Goal: Task Accomplishment & Management: Manage account settings

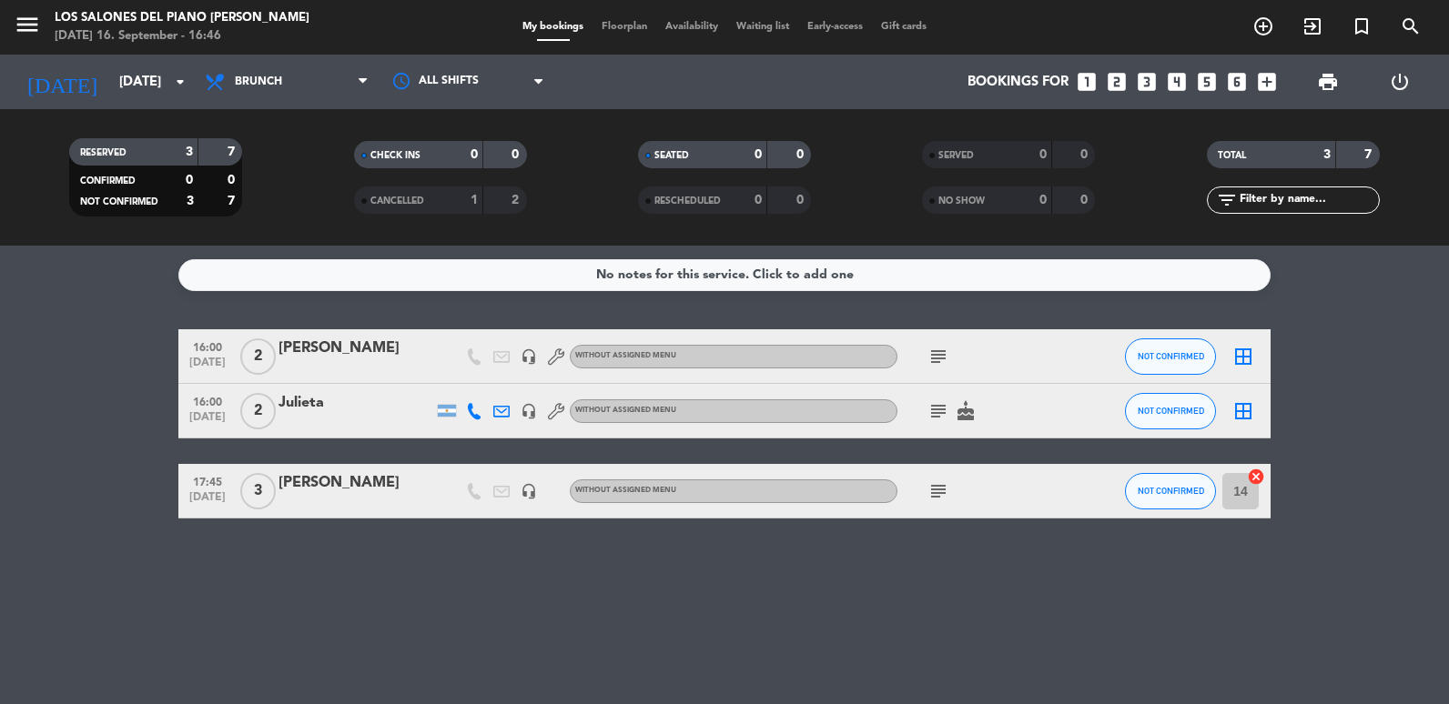
click at [4, 38] on div "menu Los Salones del Piano [PERSON_NAME] [DATE] 16. September - 16:46" at bounding box center [181, 27] width 362 height 43
click at [9, 35] on div "menu Los Salones del Piano [PERSON_NAME] [DATE] 16. September - 16:46" at bounding box center [181, 27] width 362 height 43
click at [16, 35] on icon "menu" at bounding box center [27, 24] width 27 height 27
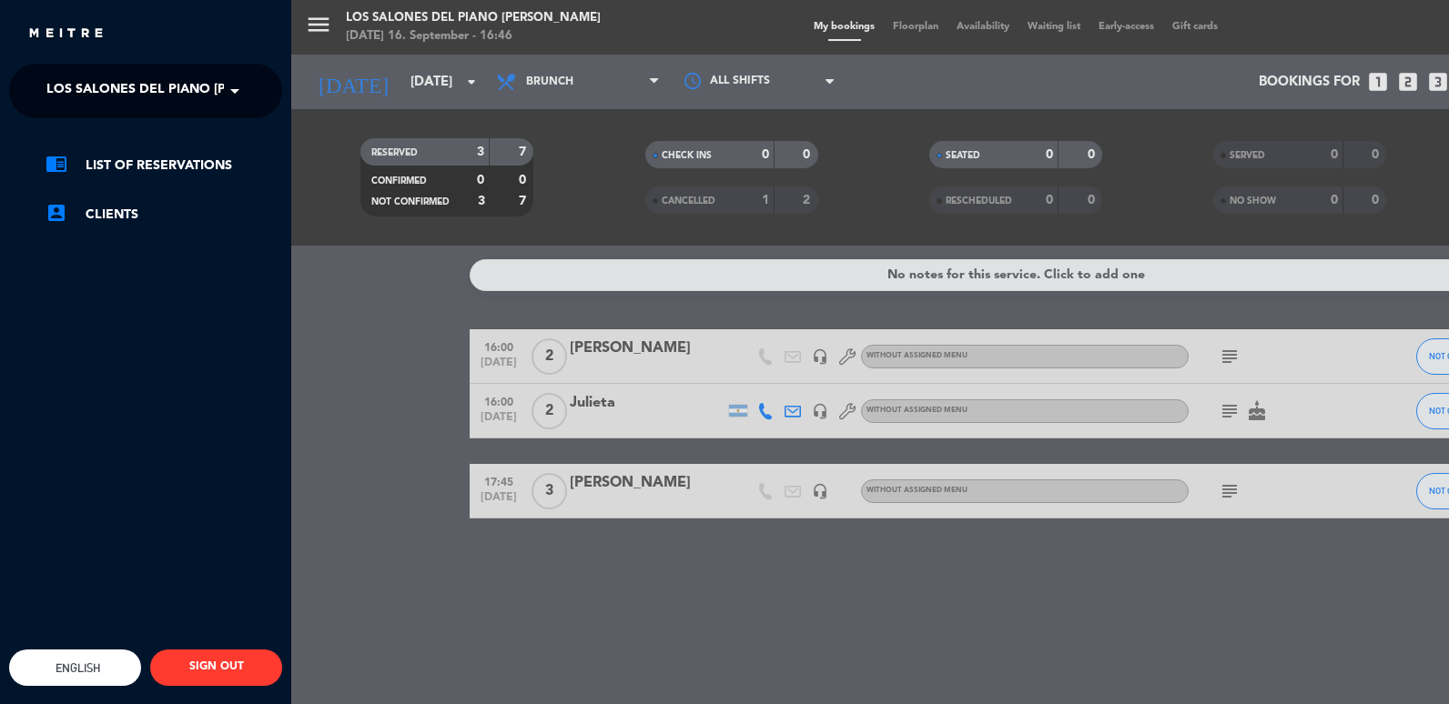
drag, startPoint x: 235, startPoint y: 94, endPoint x: 206, endPoint y: 125, distance: 42.5
click at [231, 94] on span at bounding box center [239, 91] width 31 height 38
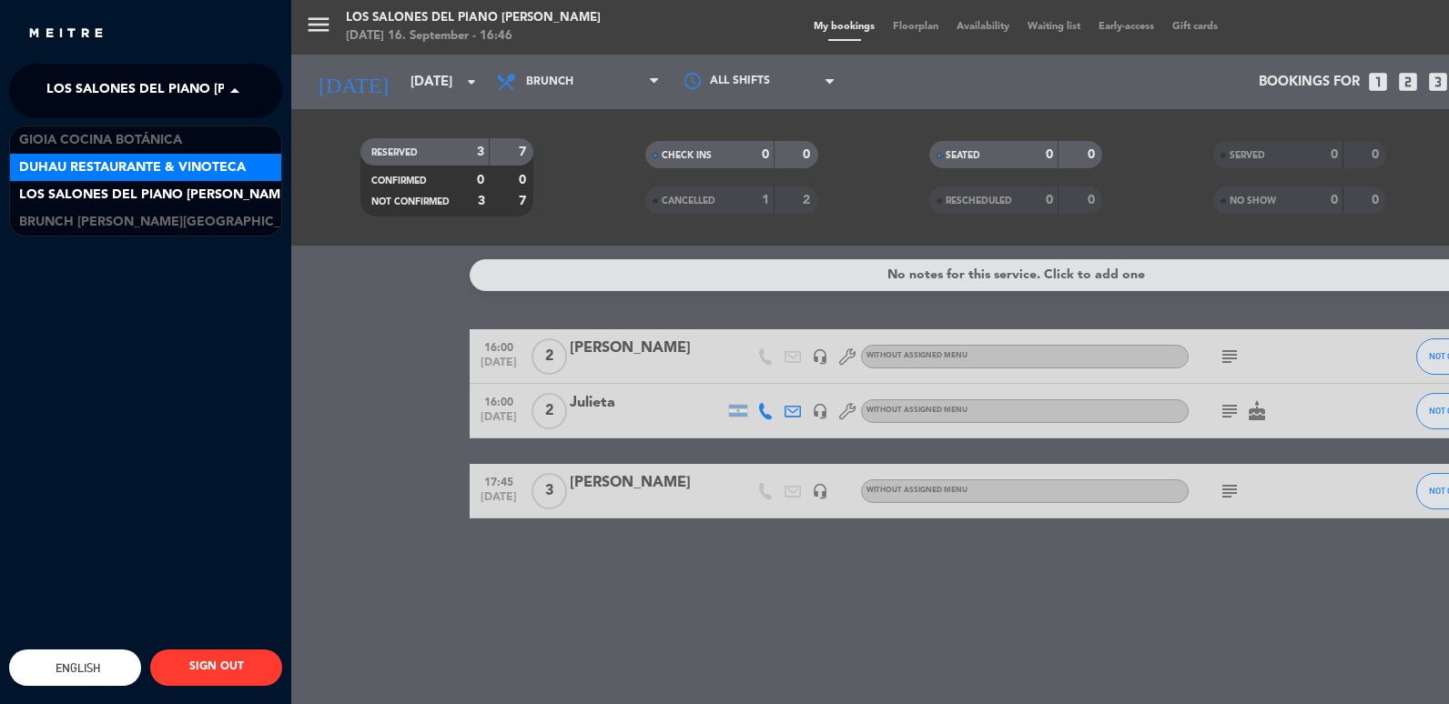
click at [124, 172] on span "Duhau Restaurante & Vinoteca" at bounding box center [132, 167] width 227 height 21
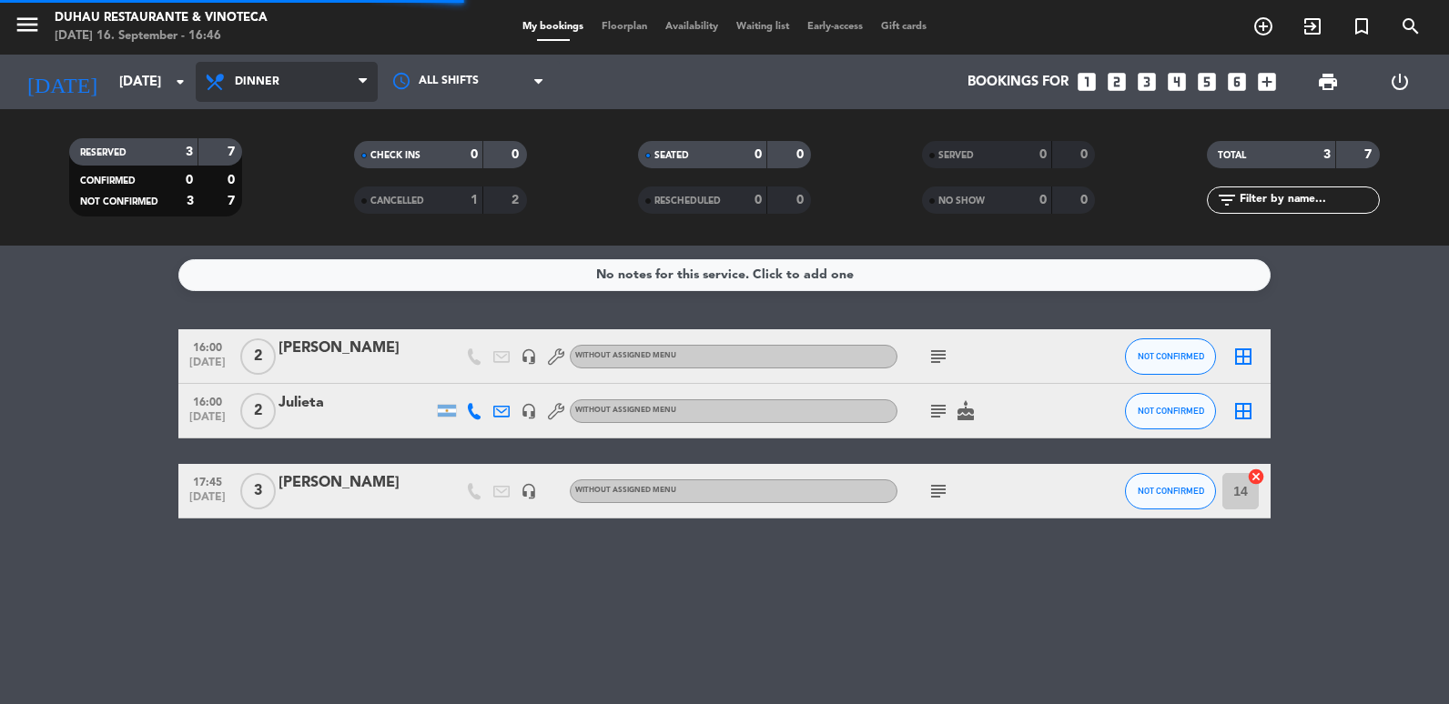
click at [296, 286] on ng-component "menu Duhau Restaurante & Vinoteca [DATE] 16. September - 16:46 My bookings Floo…" at bounding box center [724, 352] width 1449 height 704
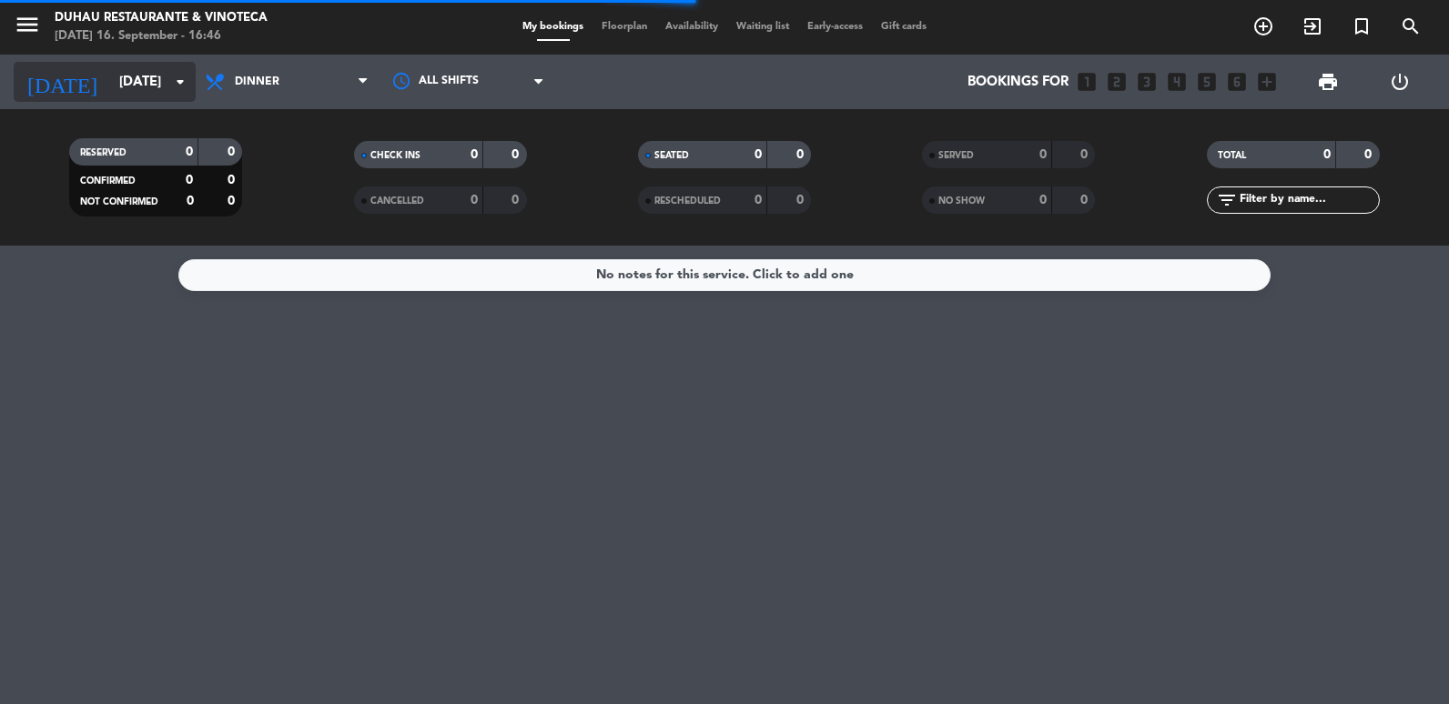
click at [144, 83] on input "[DATE]" at bounding box center [197, 83] width 175 height 34
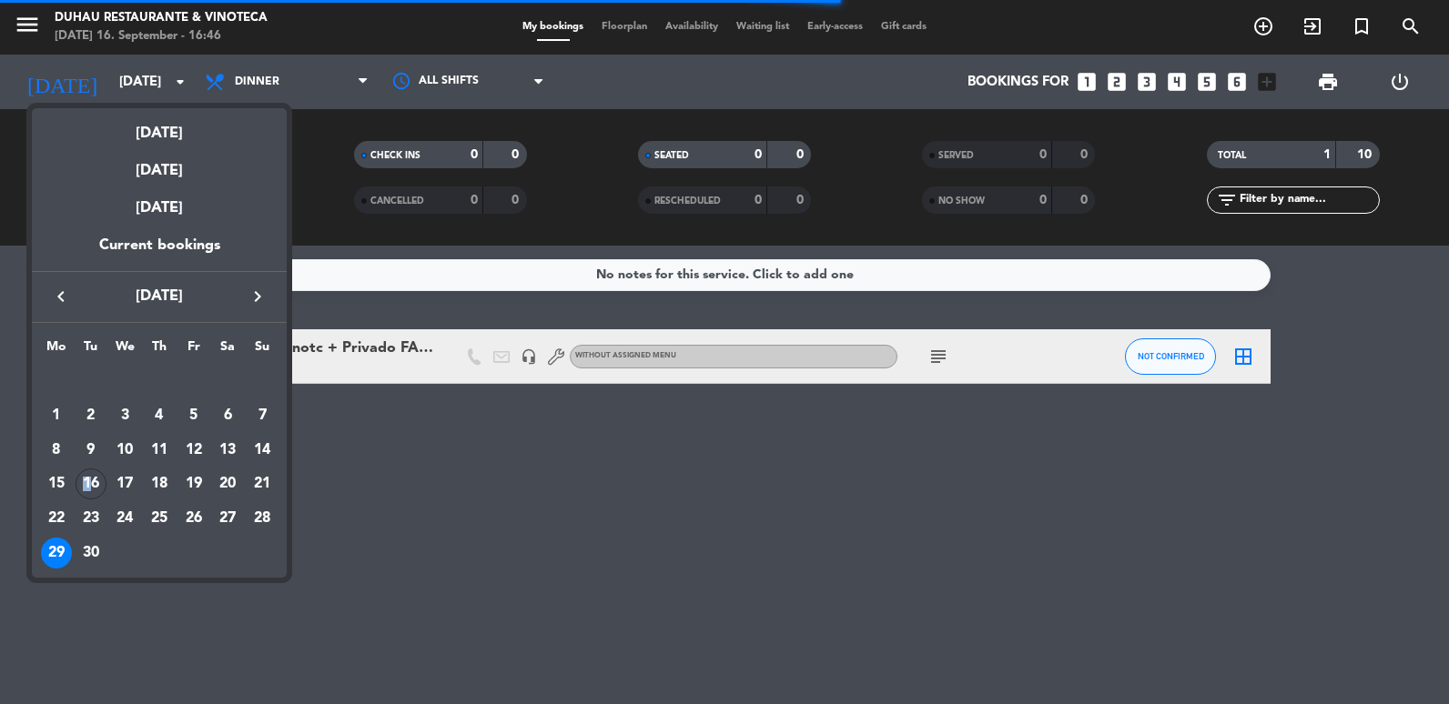
click at [87, 493] on div "16" at bounding box center [91, 484] width 31 height 31
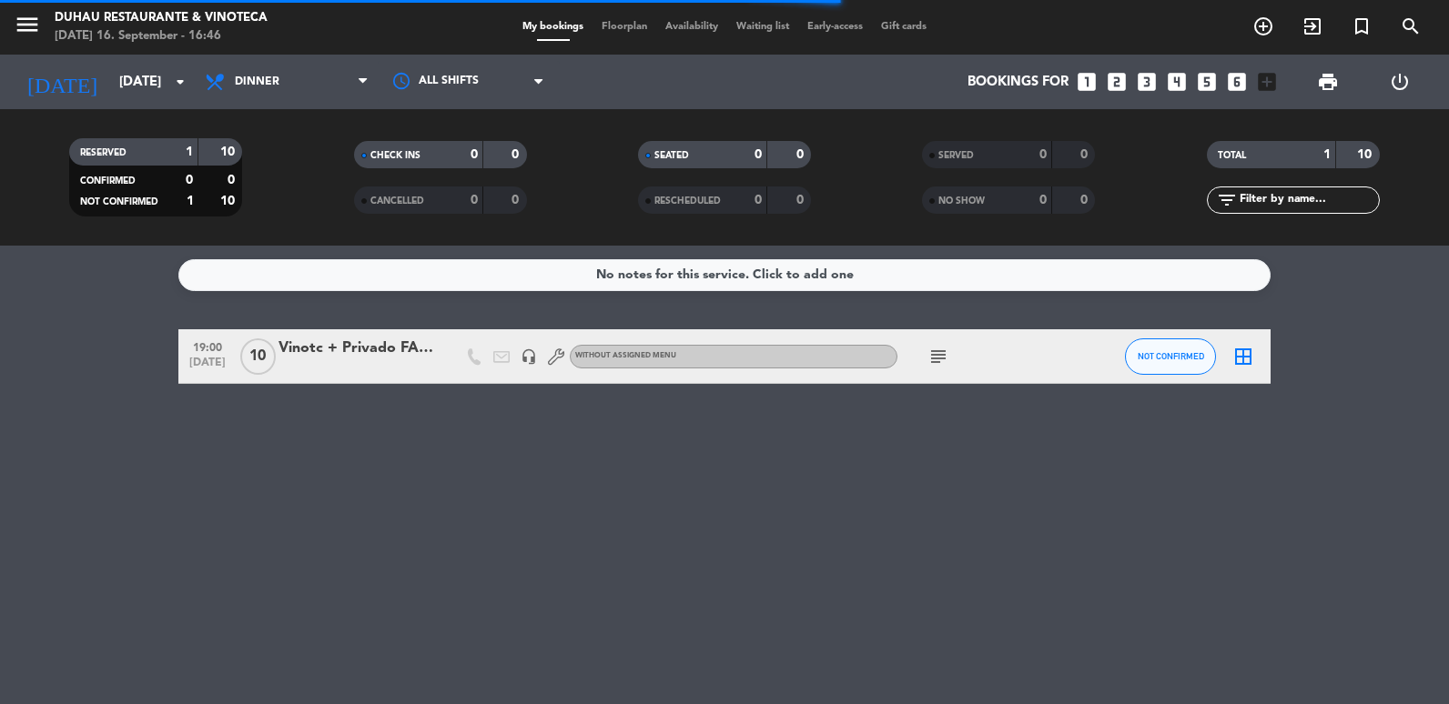
type input "[DATE]"
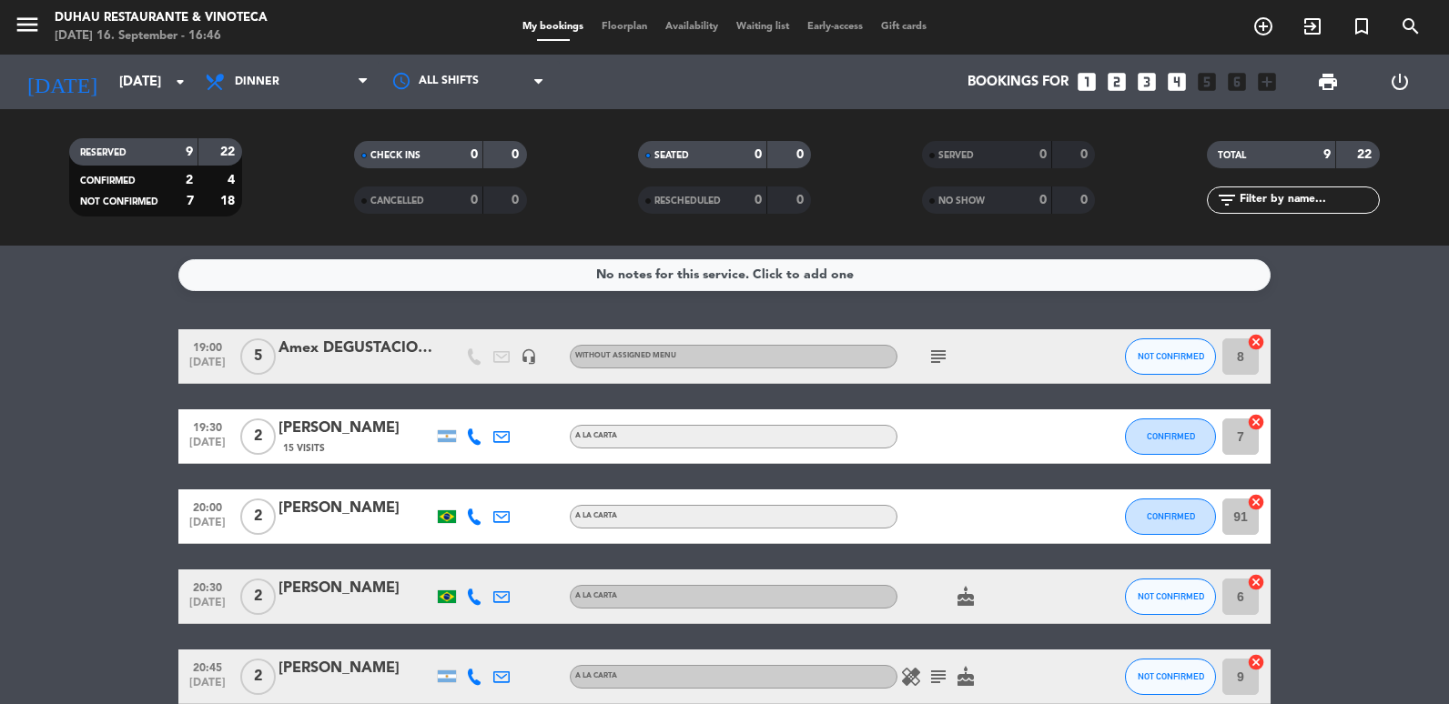
click at [321, 443] on span "15 Visits" at bounding box center [304, 448] width 42 height 15
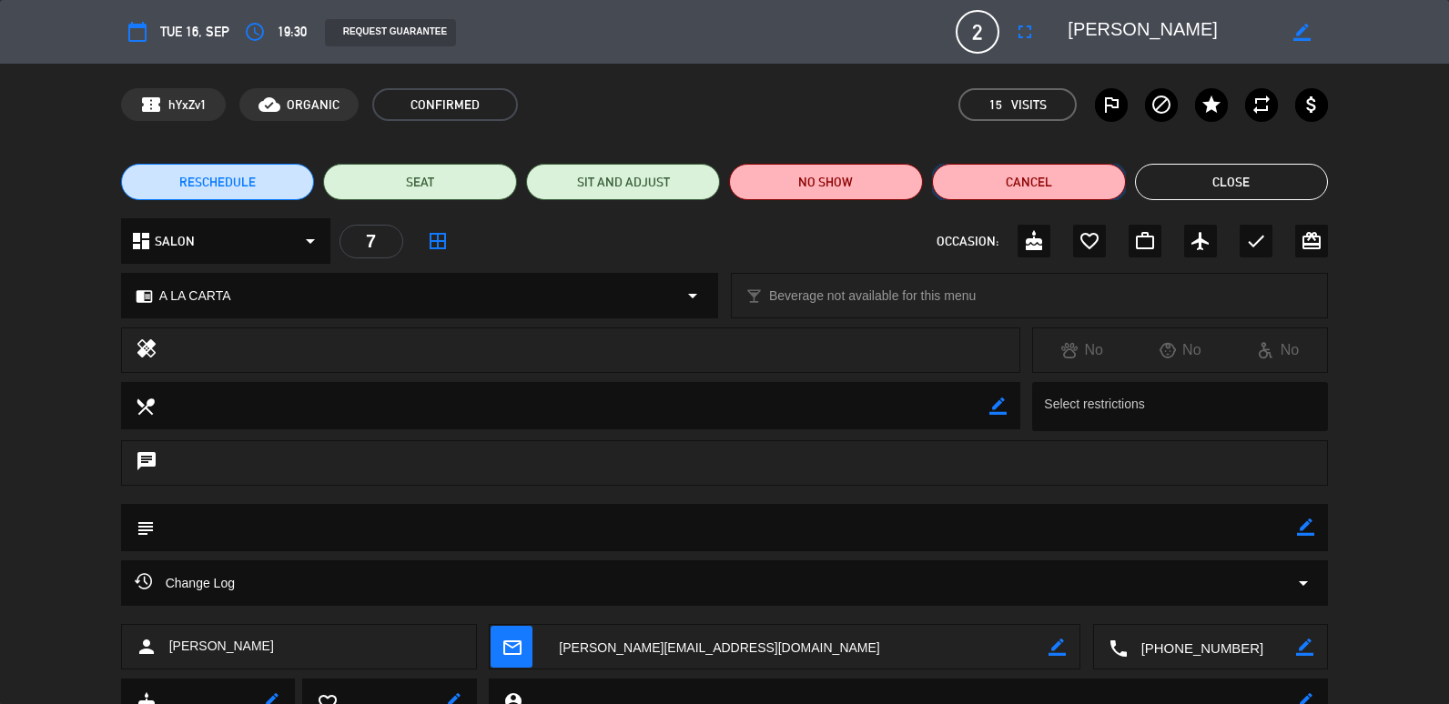
click at [1027, 186] on button "Cancel" at bounding box center [1029, 182] width 194 height 36
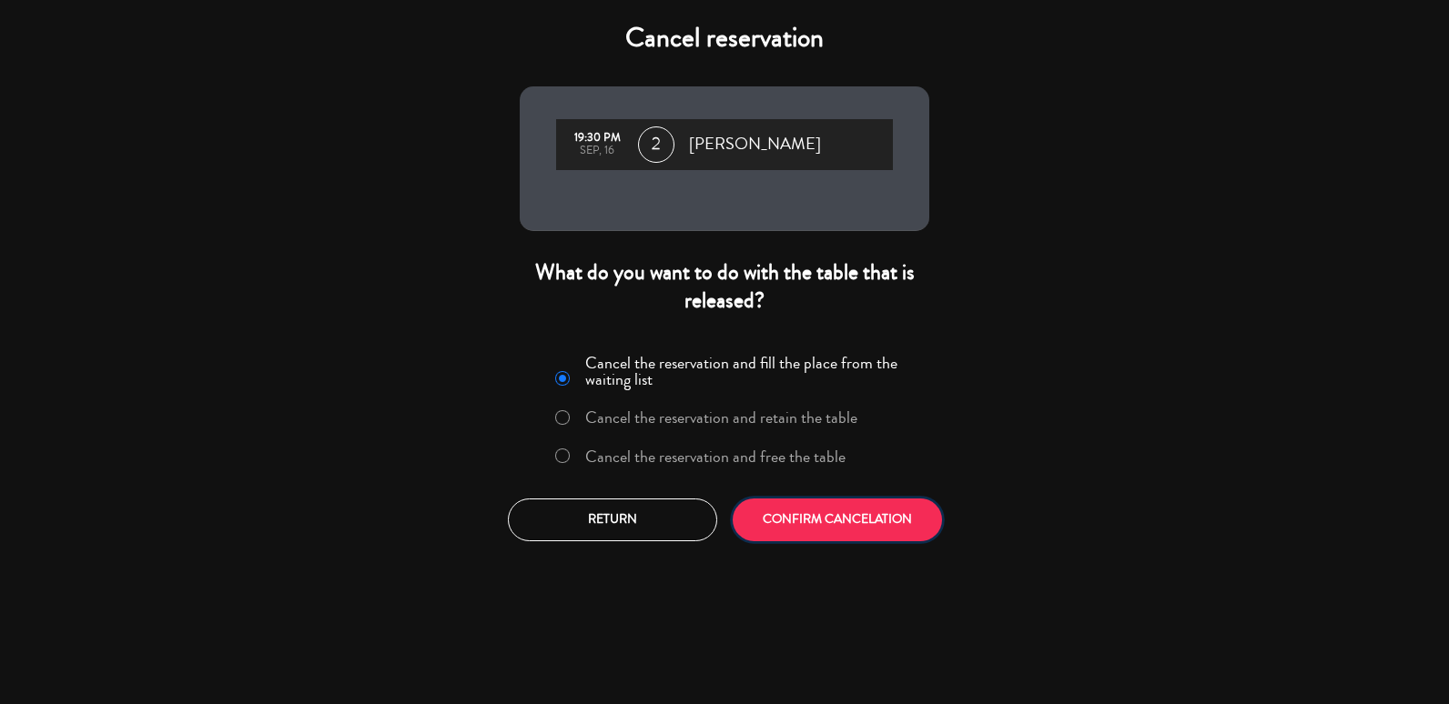
click at [806, 526] on button "CONFIRM CANCELATION" at bounding box center [837, 520] width 209 height 43
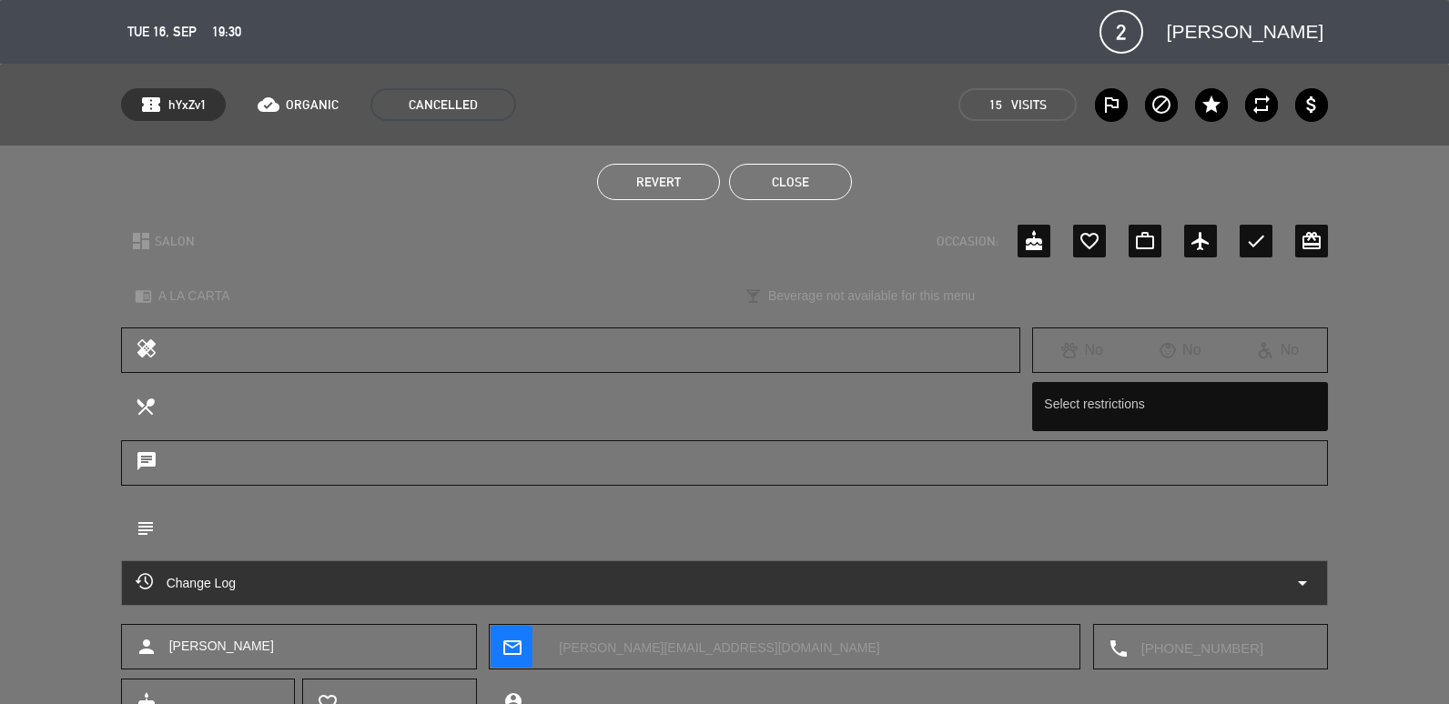
click at [794, 179] on button "Close" at bounding box center [790, 182] width 123 height 36
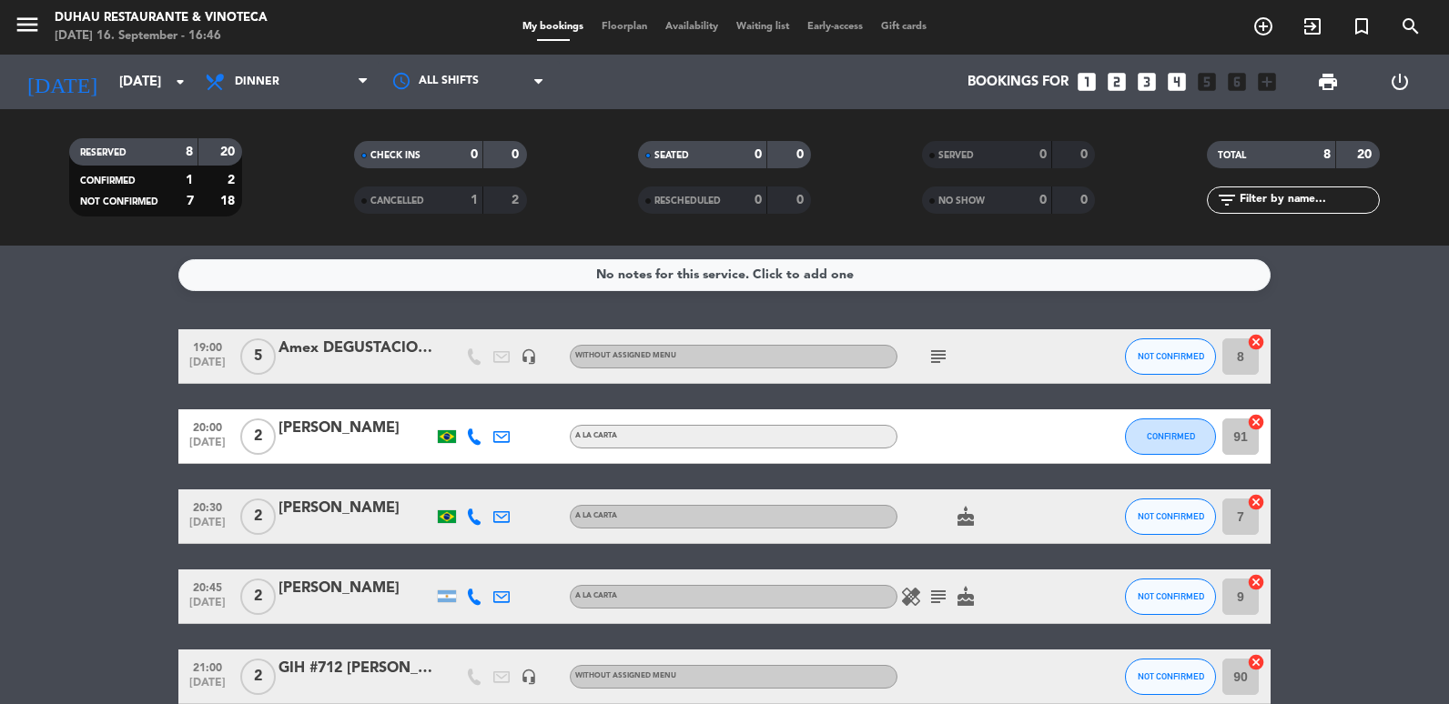
scroll to position [273, 0]
